Goal: Transaction & Acquisition: Purchase product/service

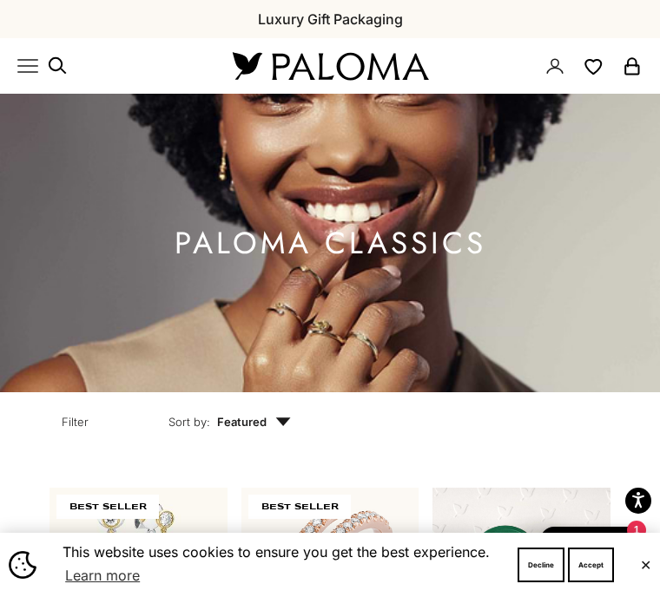
click at [603, 568] on button "Accept" at bounding box center [591, 565] width 46 height 35
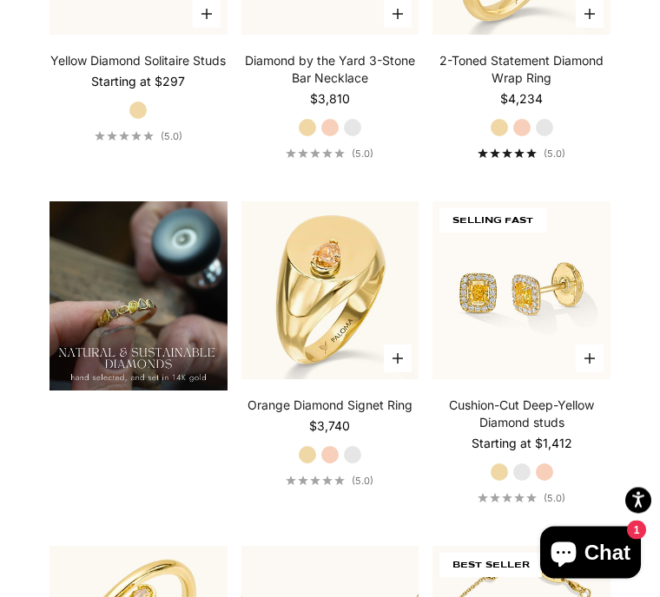
scroll to position [1303, 0]
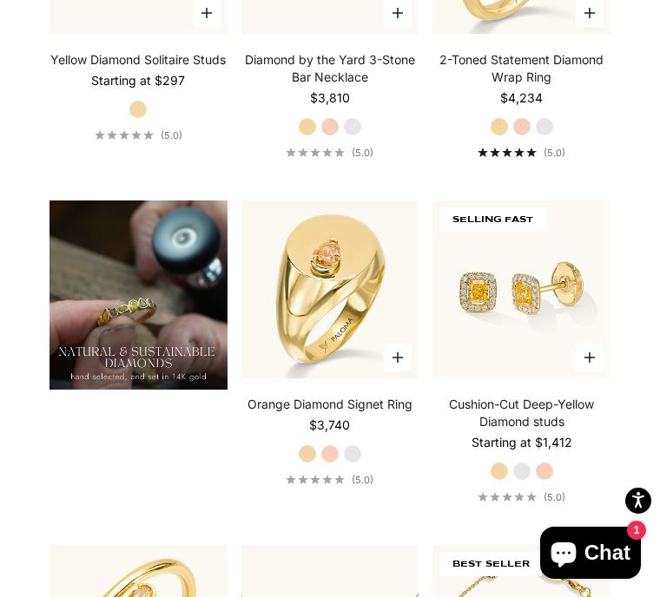
click at [531, 481] on label "White Gold" at bounding box center [521, 471] width 19 height 19
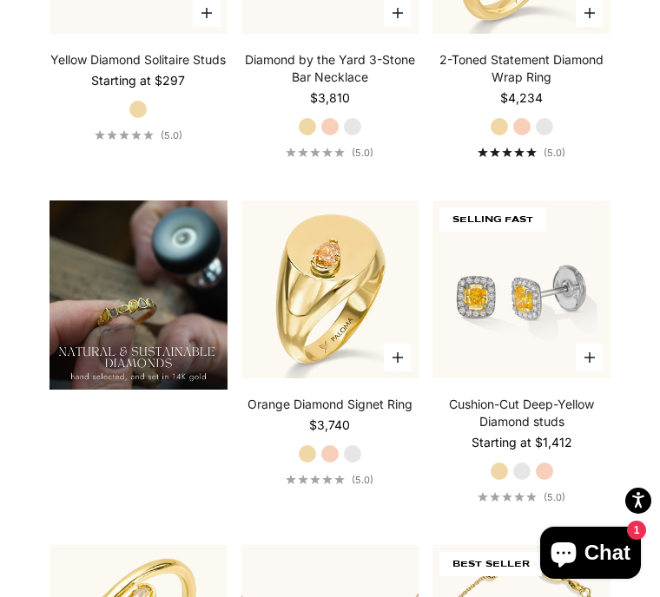
click at [553, 481] on label "Rose Gold" at bounding box center [544, 471] width 19 height 19
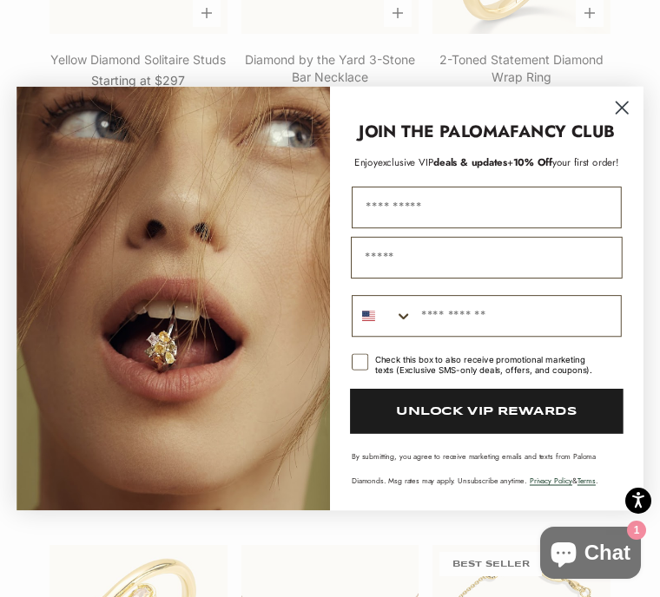
click at [636, 122] on form "JOIN THE PALOMA FANCY CLUB Enjoy exclusive VIP deals & updates + 10% Off your f…" at bounding box center [329, 299] width 627 height 425
click at [625, 122] on circle "Close dialog" at bounding box center [622, 108] width 28 height 28
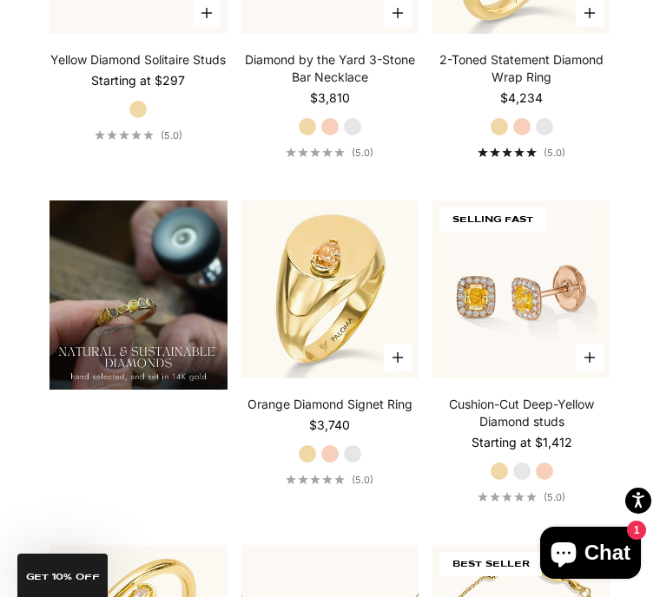
click at [504, 481] on label "Yellow Gold" at bounding box center [499, 471] width 19 height 19
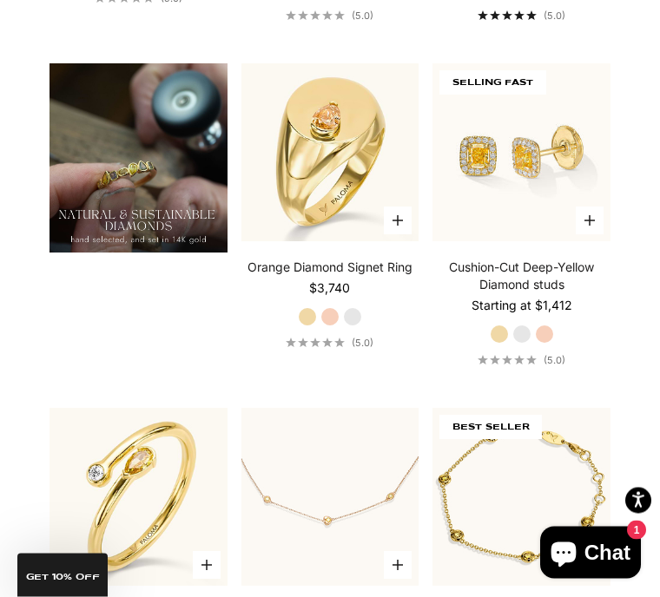
scroll to position [1440, 0]
click at [557, 250] on img at bounding box center [521, 152] width 195 height 195
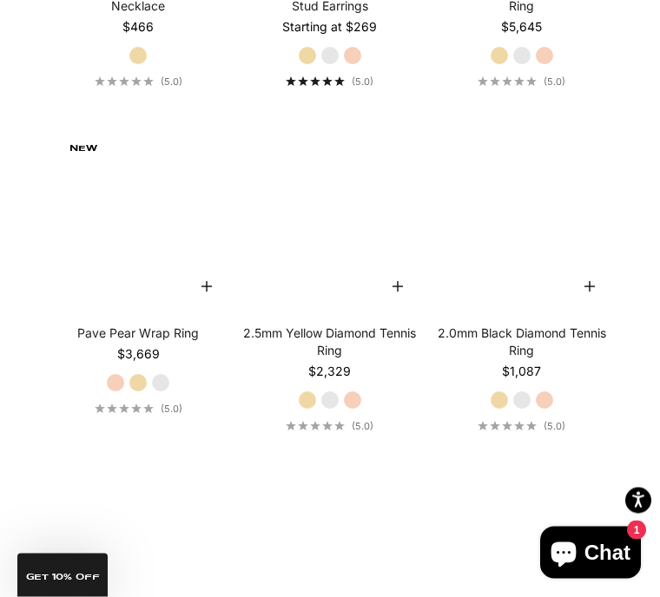
scroll to position [4819, 0]
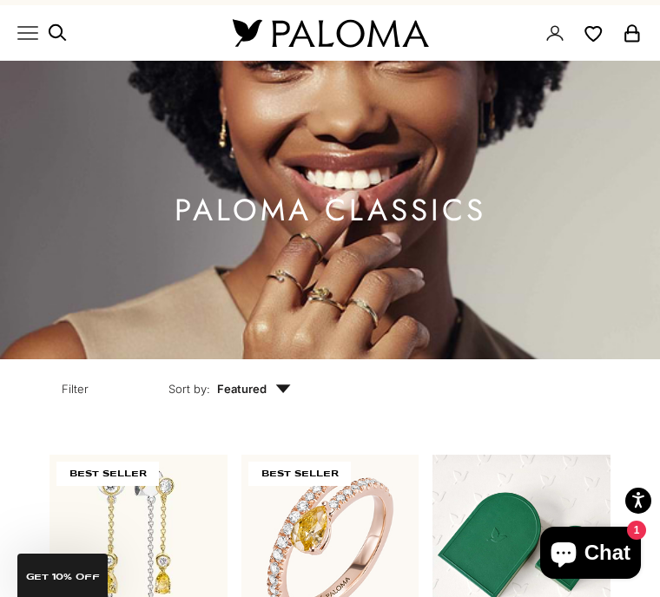
scroll to position [0, 0]
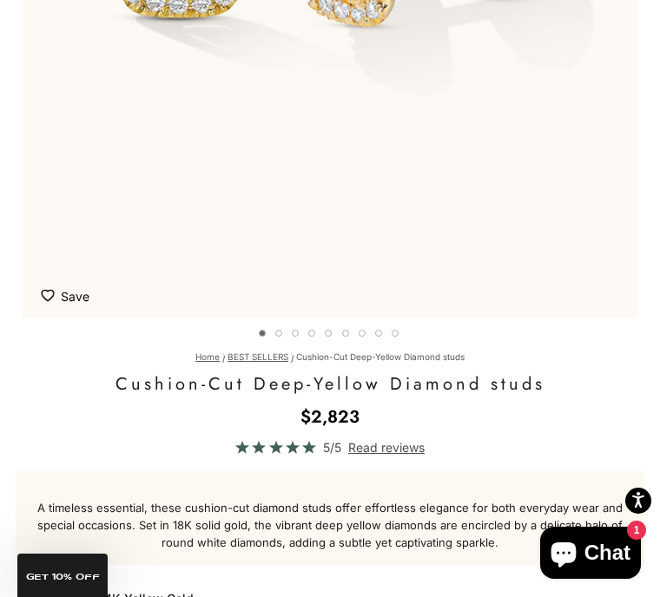
scroll to position [534, 0]
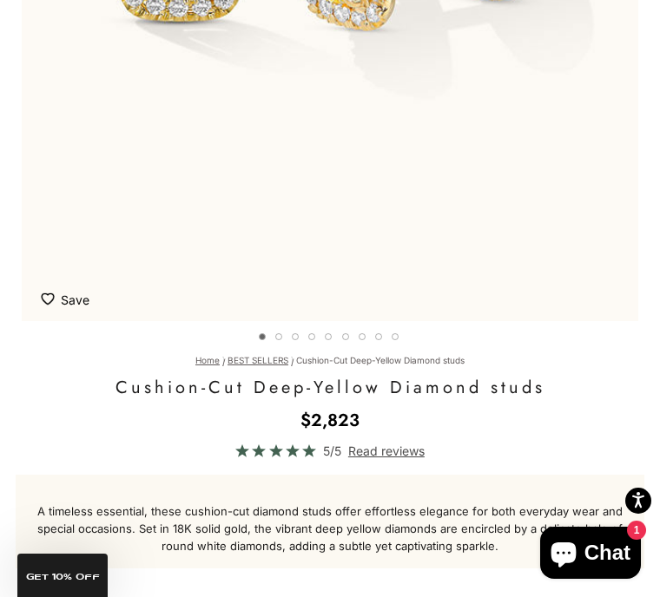
click at [491, 561] on div "A timeless essential, these cushion-cut diamond studs offer effortless elegance…" at bounding box center [330, 522] width 629 height 94
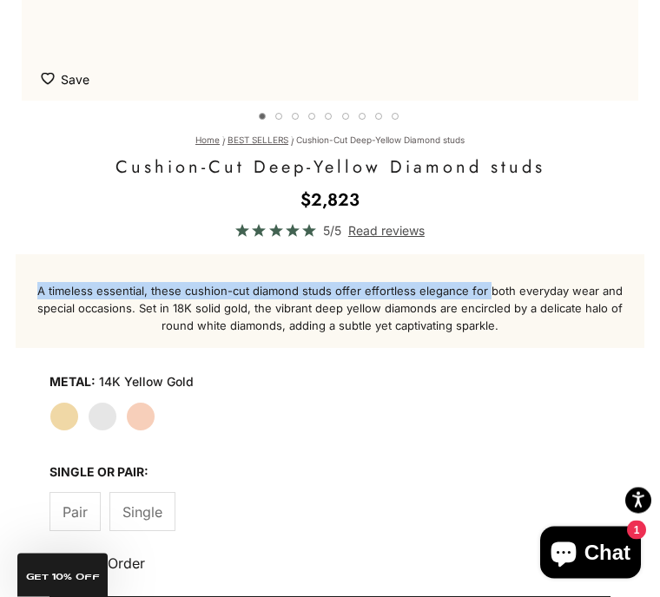
scroll to position [765, 0]
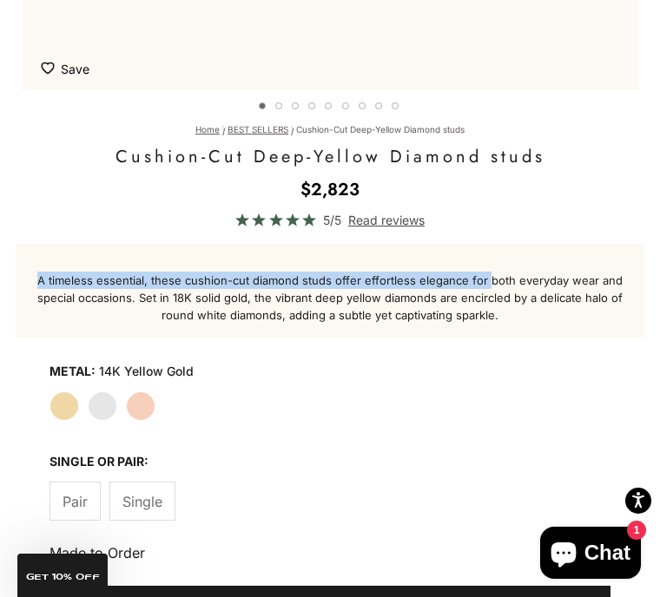
click at [113, 405] on label "White Gold" at bounding box center [103, 407] width 30 height 30
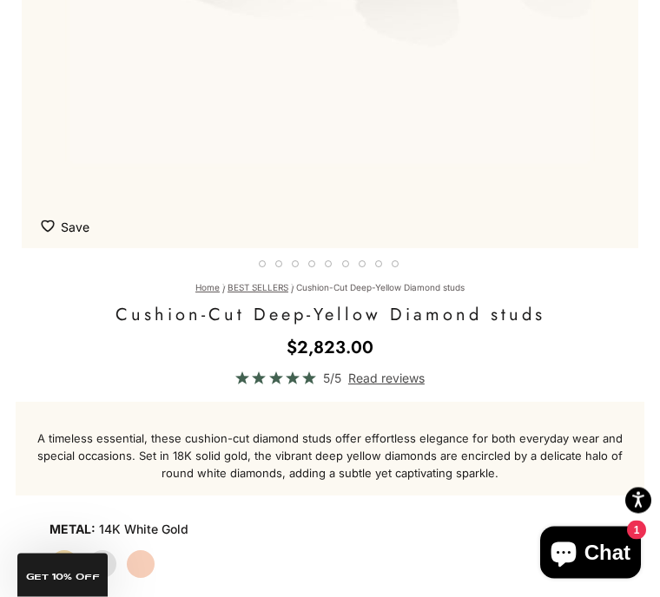
scroll to position [607, 0]
click at [149, 570] on label "Rose Gold" at bounding box center [141, 565] width 30 height 30
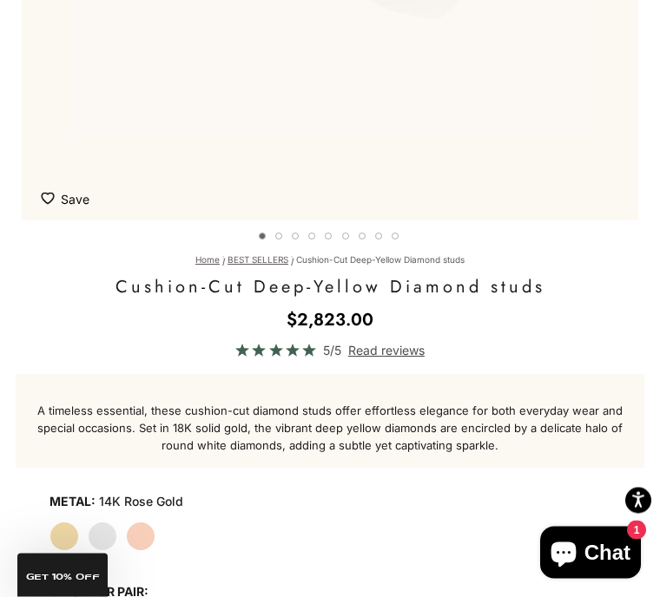
scroll to position [635, 0]
click at [64, 539] on label "Yellow Gold" at bounding box center [64, 537] width 30 height 30
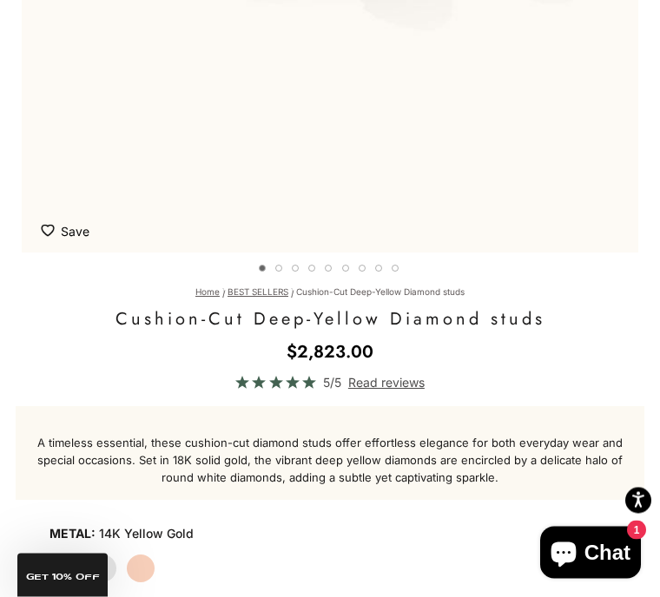
scroll to position [603, 0]
click at [110, 566] on label "White Gold" at bounding box center [103, 569] width 30 height 30
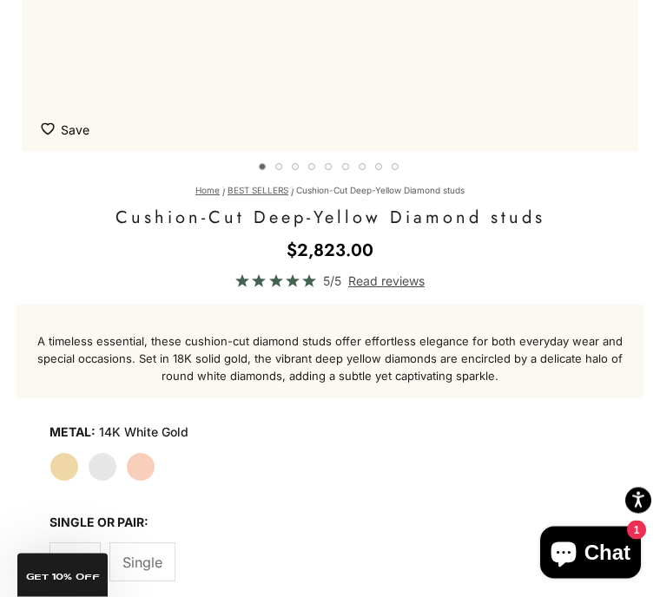
scroll to position [706, 0]
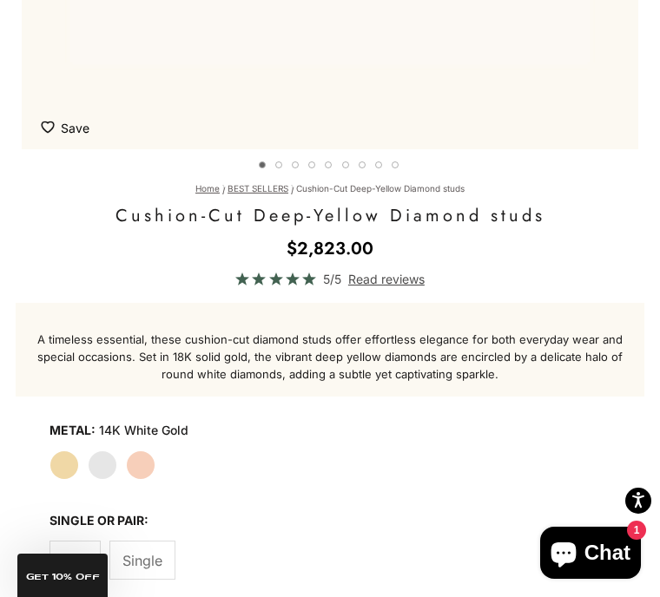
click at [148, 470] on label "Rose Gold" at bounding box center [141, 466] width 30 height 30
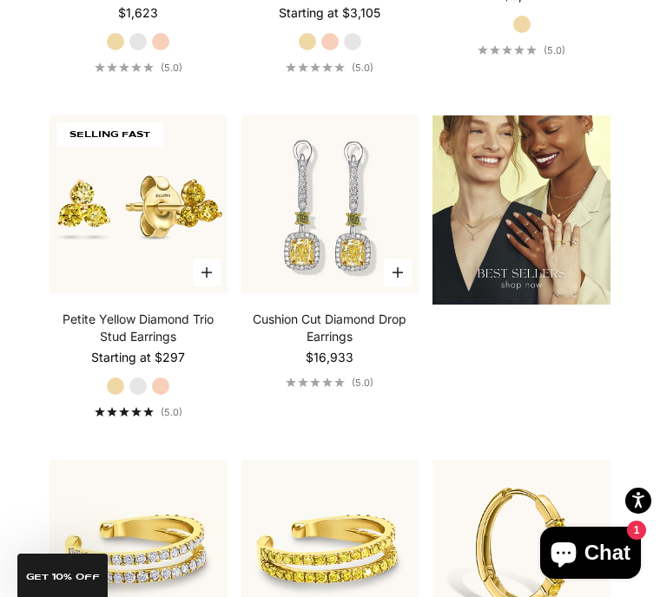
scroll to position [2438, 0]
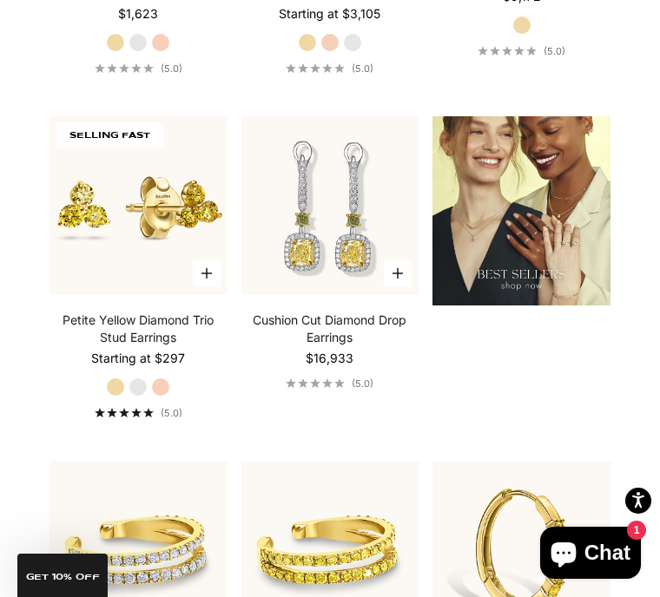
click at [184, 248] on img at bounding box center [138, 205] width 195 height 195
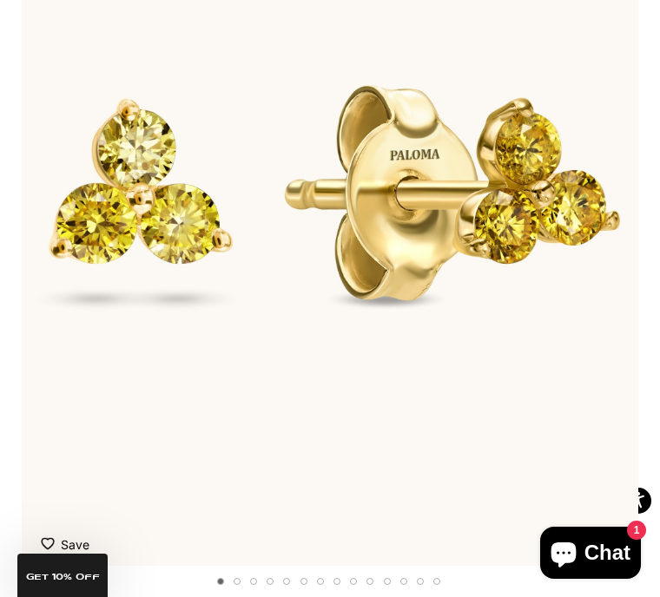
click at [444, 203] on img "Item 1 of 18" at bounding box center [330, 185] width 616 height 761
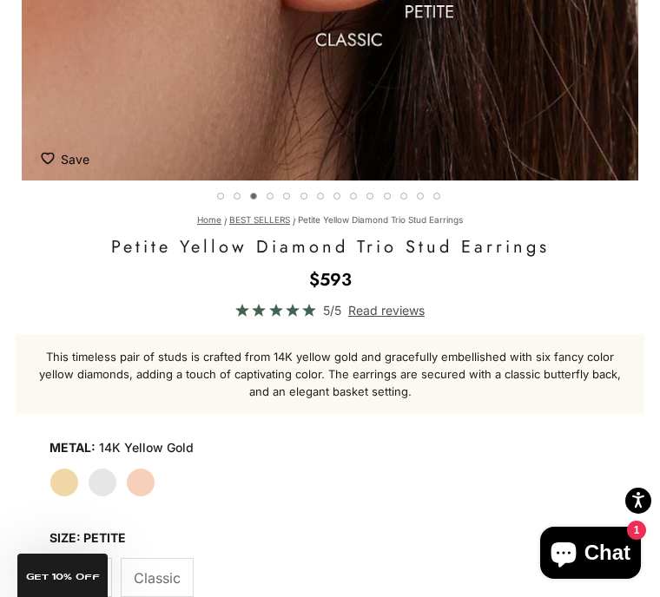
scroll to position [674, 0]
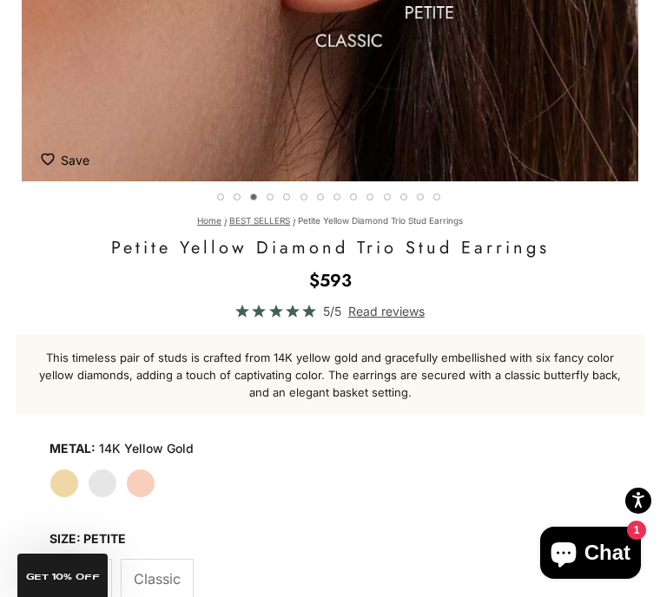
click at [176, 583] on span "Classic" at bounding box center [157, 579] width 47 height 23
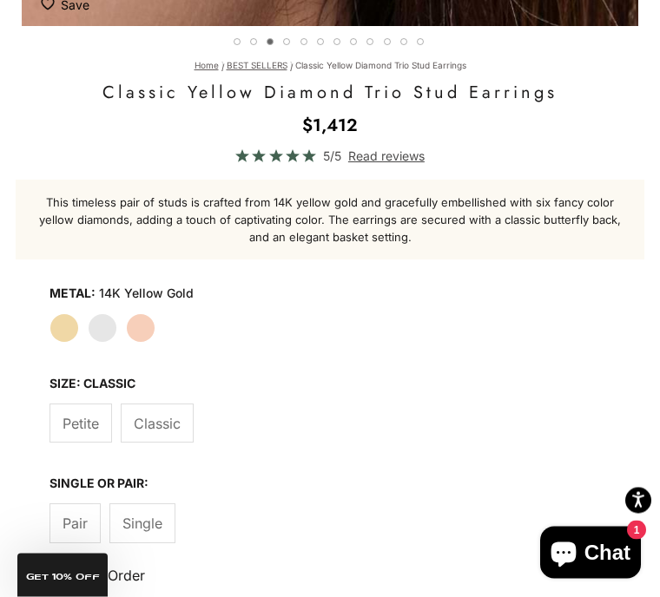
scroll to position [829, 0]
click at [80, 527] on span "Pair" at bounding box center [75, 523] width 25 height 23
click at [154, 509] on label "Single" at bounding box center [142, 523] width 66 height 39
click at [155, 531] on span "Single" at bounding box center [142, 523] width 40 height 23
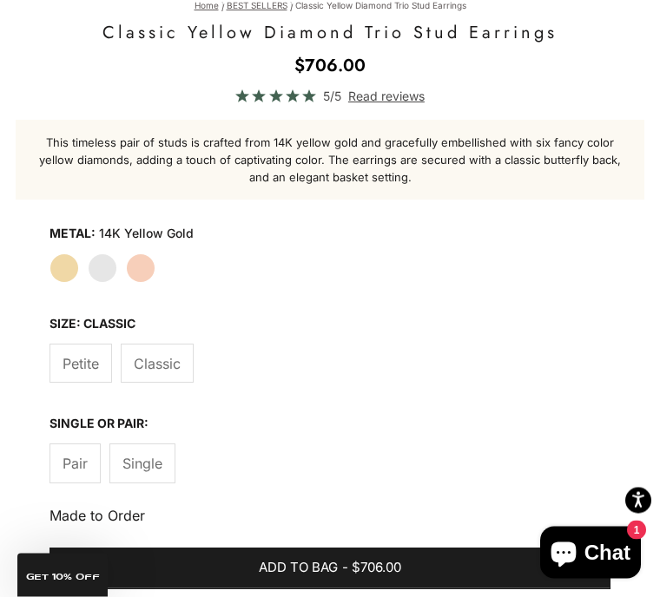
scroll to position [890, 0]
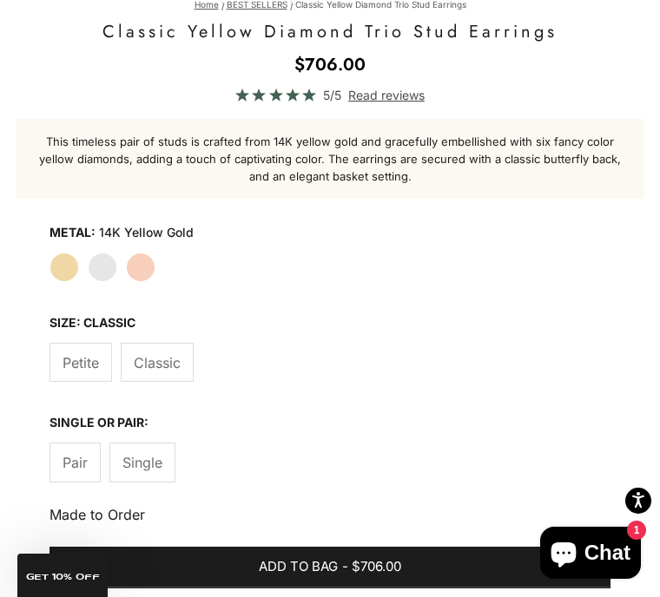
click at [82, 469] on span "Pair" at bounding box center [75, 462] width 25 height 23
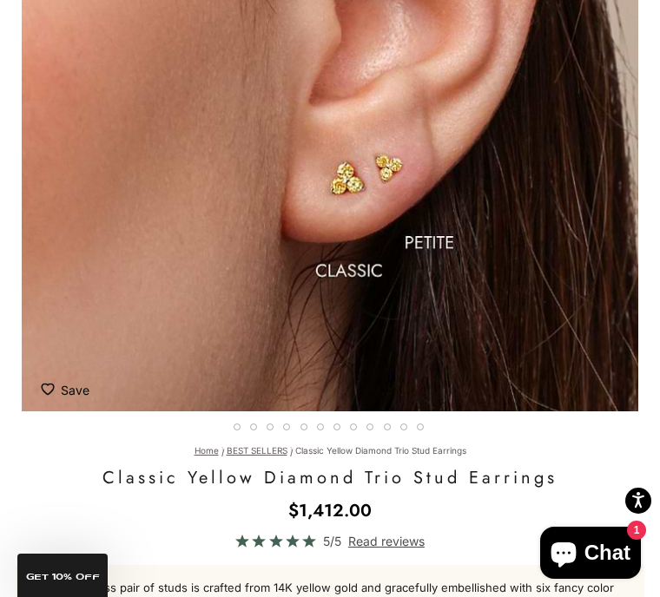
scroll to position [441, 0]
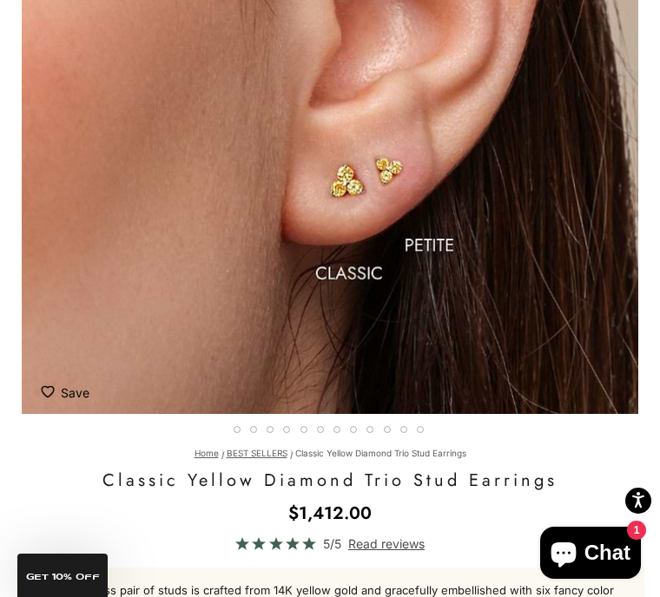
click at [429, 408] on div "Save" at bounding box center [321, 396] width 561 height 43
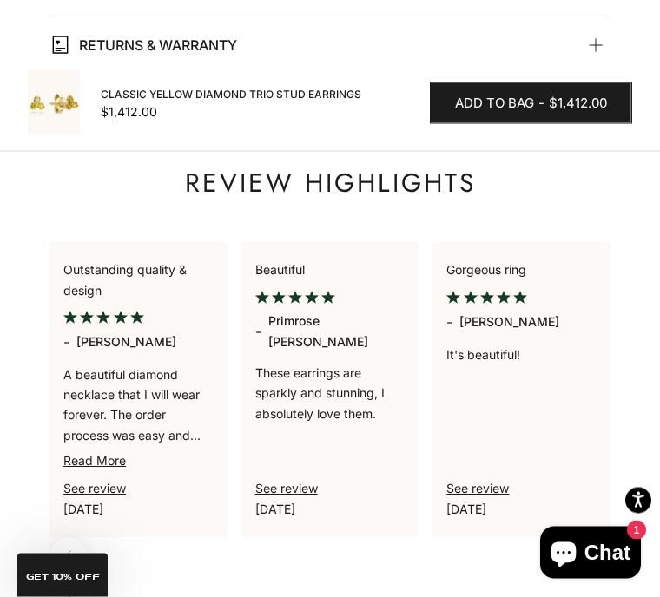
scroll to position [1915, 0]
click at [318, 481] on link "See review" at bounding box center [286, 488] width 63 height 15
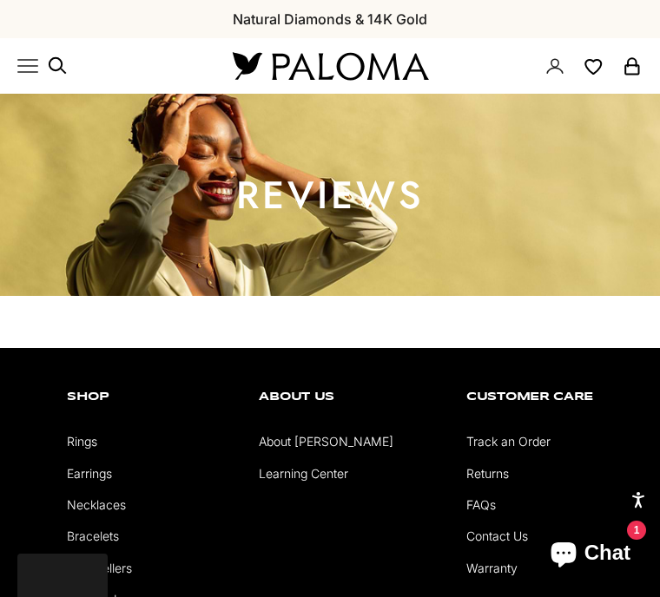
select select "*"
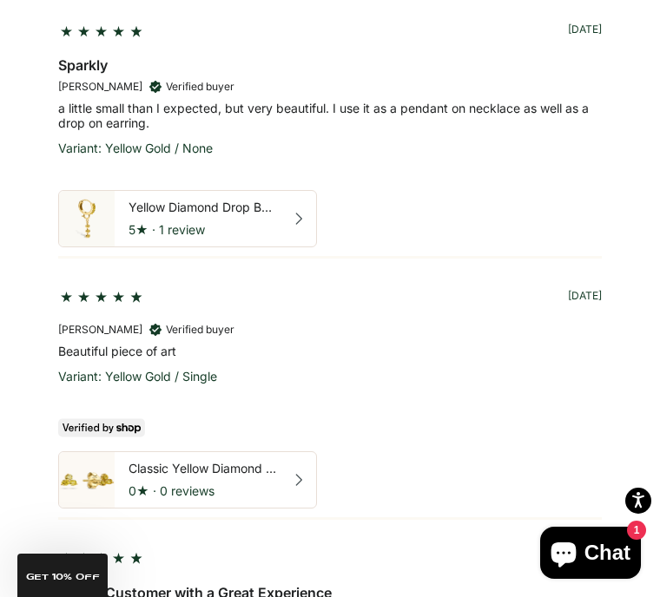
scroll to position [982, 0]
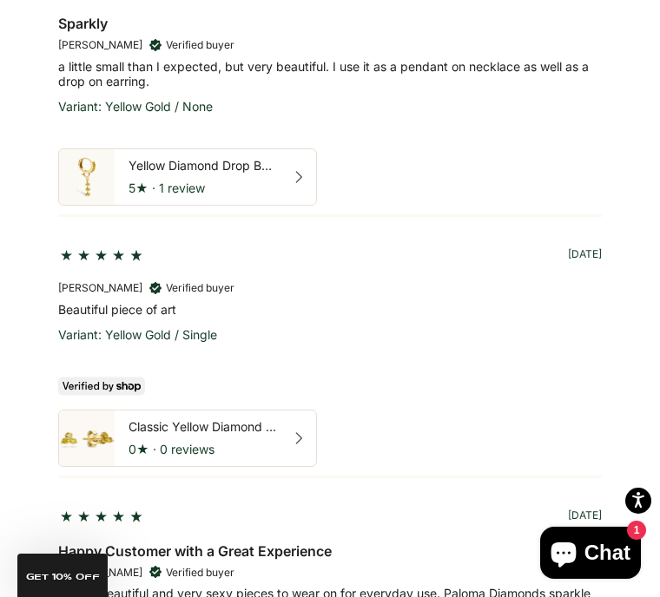
click at [310, 442] on div at bounding box center [304, 439] width 24 height 14
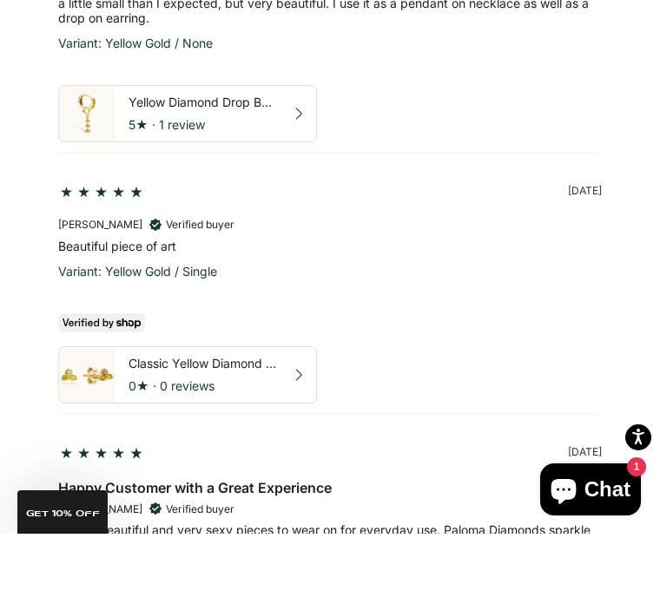
scroll to position [1045, 0]
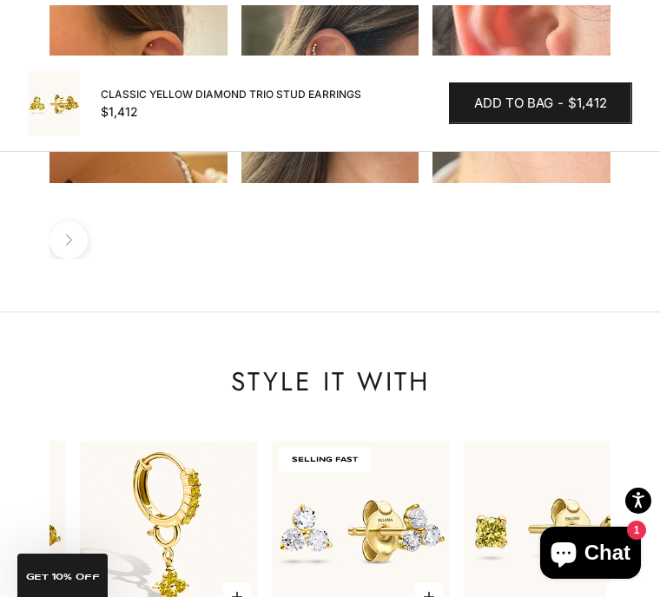
scroll to position [2705, 0]
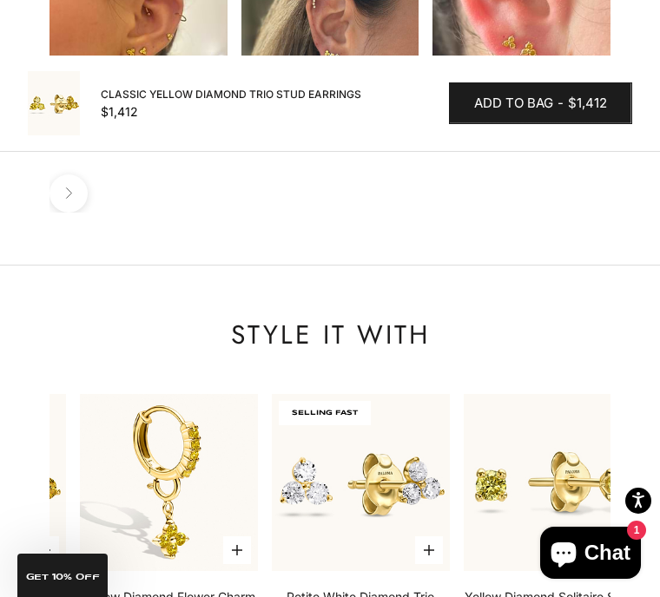
scroll to position [2768, 0]
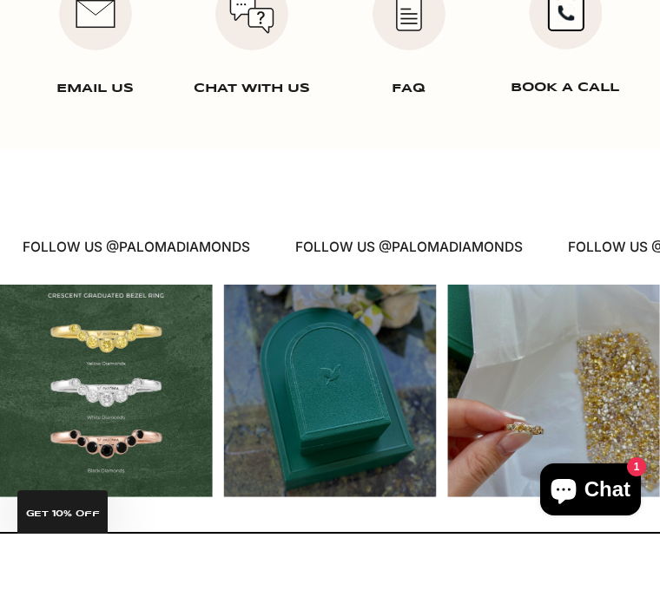
scroll to position [3036, 0]
